Goal: Task Accomplishment & Management: Use online tool/utility

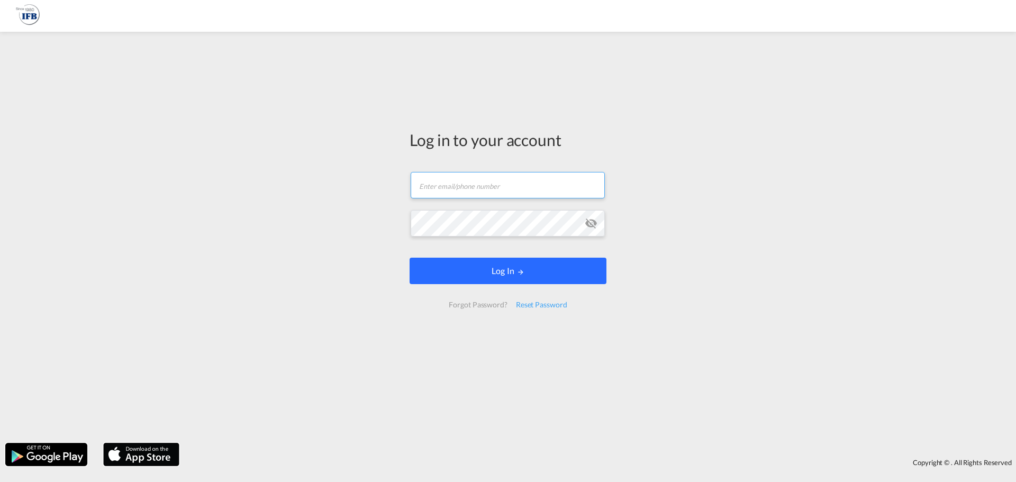
type input "[EMAIL_ADDRESS][PERSON_NAME][DOMAIN_NAME]"
click at [496, 270] on button "Log In" at bounding box center [508, 271] width 197 height 26
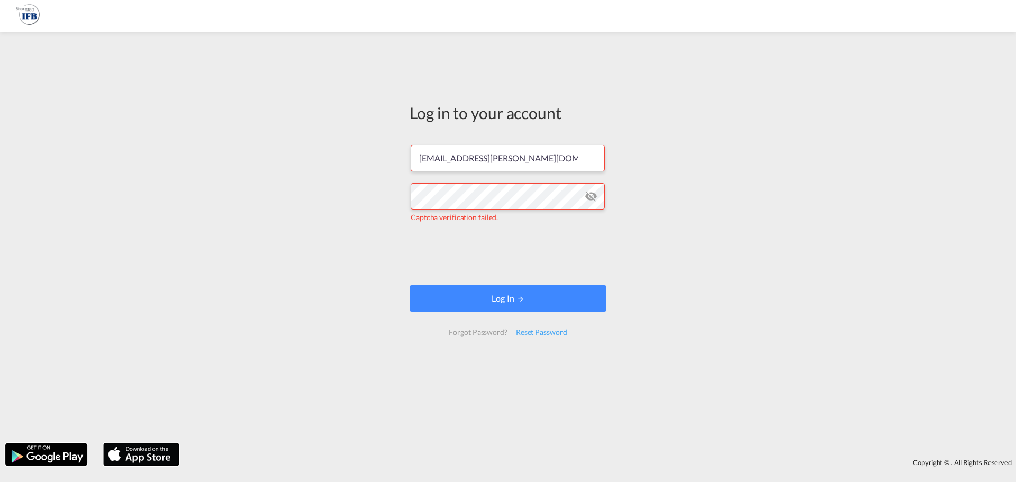
click at [530, 325] on div "Reset Password" at bounding box center [542, 332] width 60 height 19
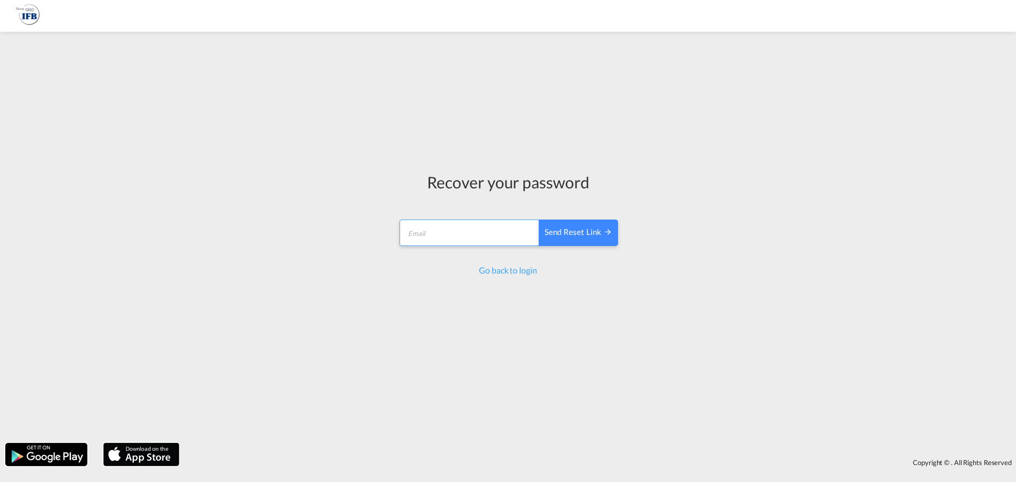
click at [492, 233] on input "email" at bounding box center [469, 233] width 140 height 26
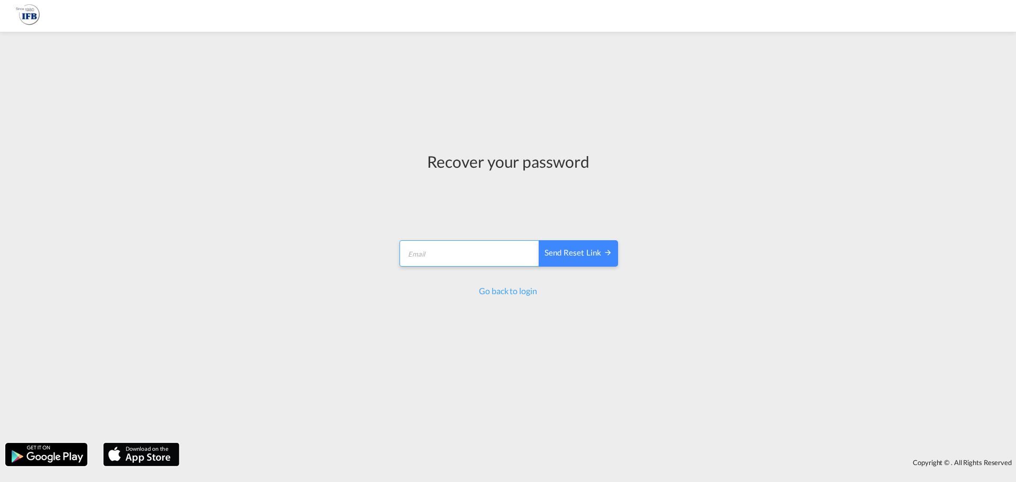
type input "[EMAIL_ADDRESS][PERSON_NAME][DOMAIN_NAME]"
click at [491, 297] on div "Recover your password [EMAIL_ADDRESS][PERSON_NAME][DOMAIN_NAME] Send reset link…" at bounding box center [508, 223] width 236 height 373
click at [493, 294] on link "Go back to login" at bounding box center [508, 291] width 58 height 10
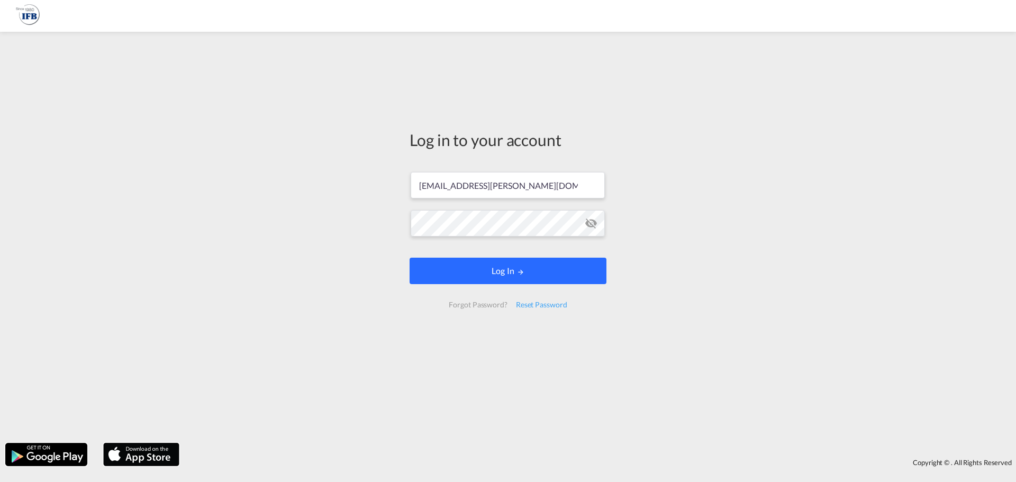
click at [490, 261] on button "Log In" at bounding box center [508, 271] width 197 height 26
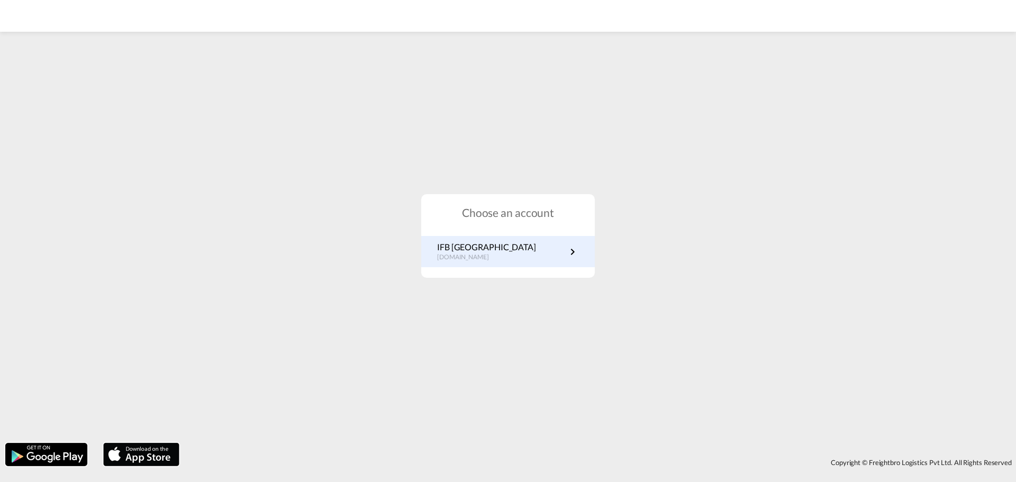
click at [490, 259] on p "[DOMAIN_NAME]" at bounding box center [486, 257] width 99 height 9
